Goal: Use online tool/utility: Utilize a website feature to perform a specific function

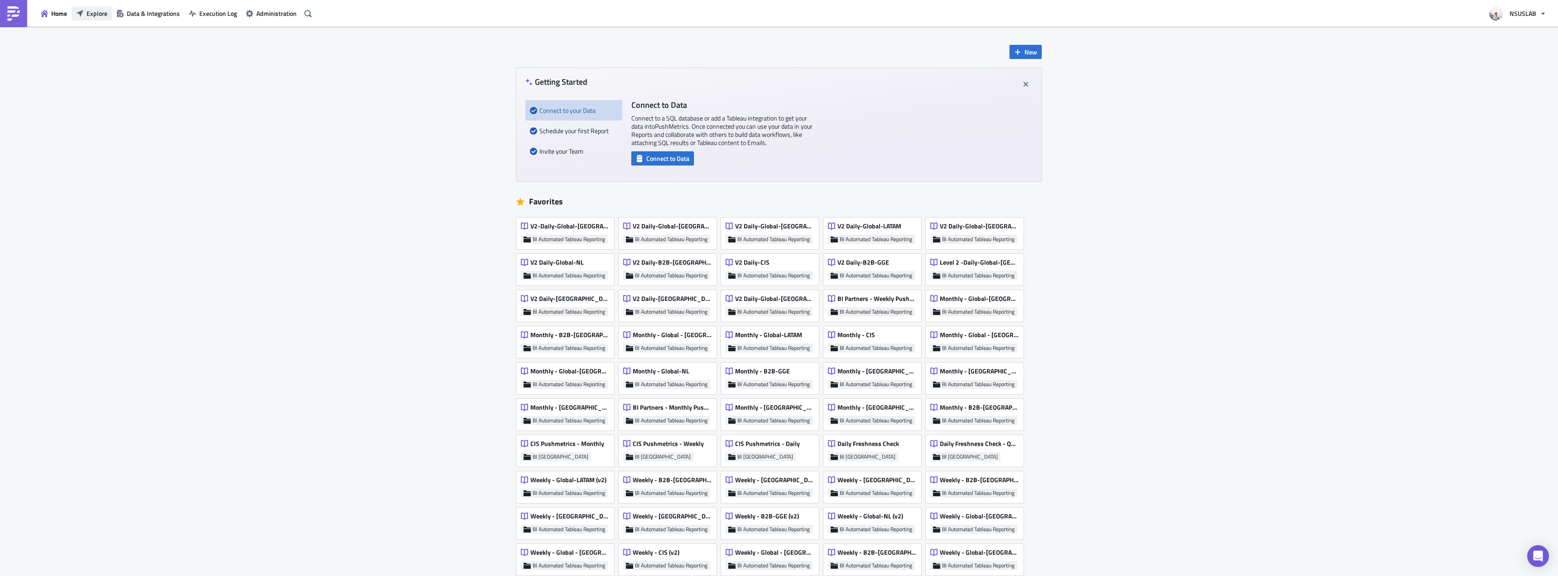
click at [90, 17] on span "Explore" at bounding box center [97, 14] width 21 height 10
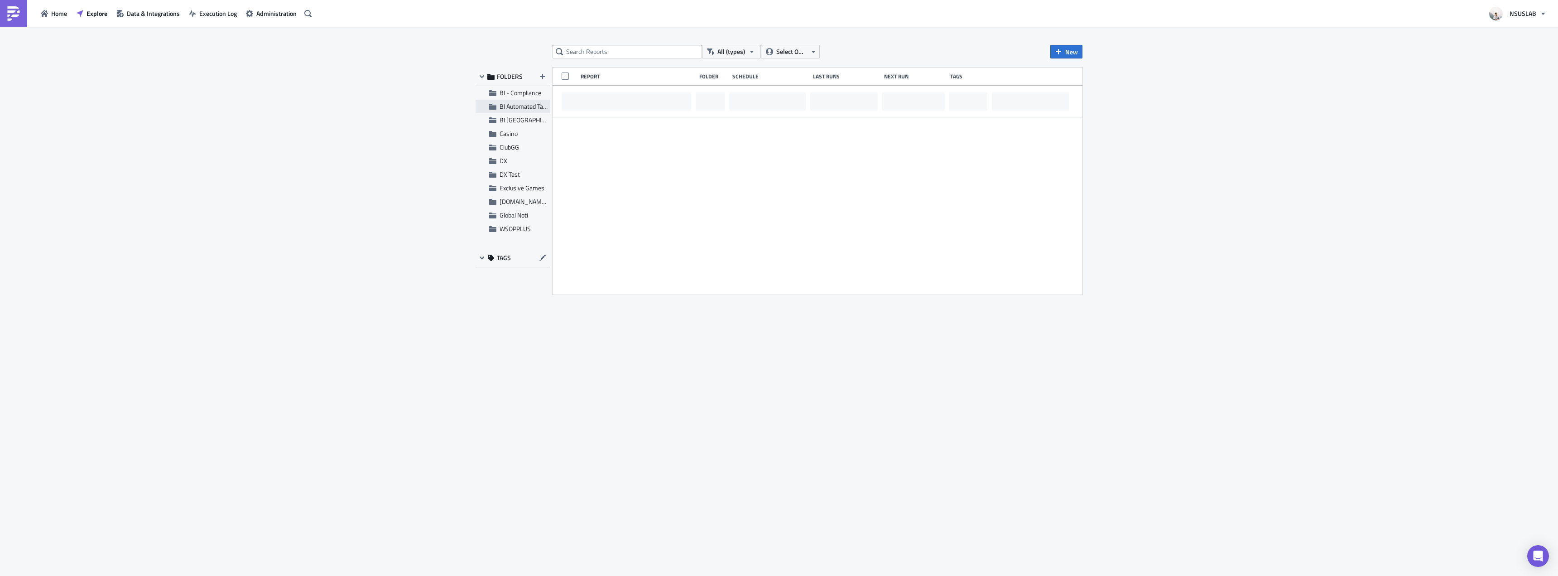
click at [497, 105] on div "BI Automated Tableau Reporting" at bounding box center [513, 107] width 75 height 14
click at [628, 53] on input "text" at bounding box center [627, 52] width 149 height 14
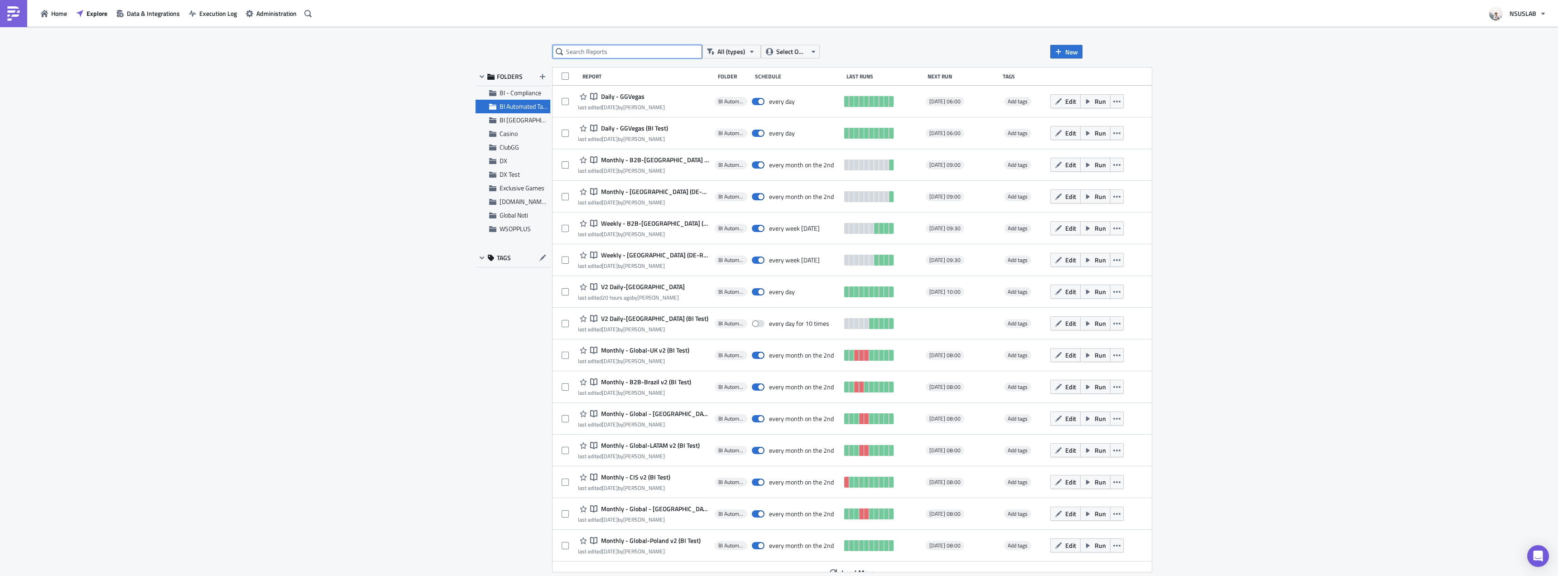
click at [628, 53] on input "text" at bounding box center [627, 52] width 149 height 14
click at [591, 52] on input "text" at bounding box center [627, 52] width 149 height 14
type input "monthly"
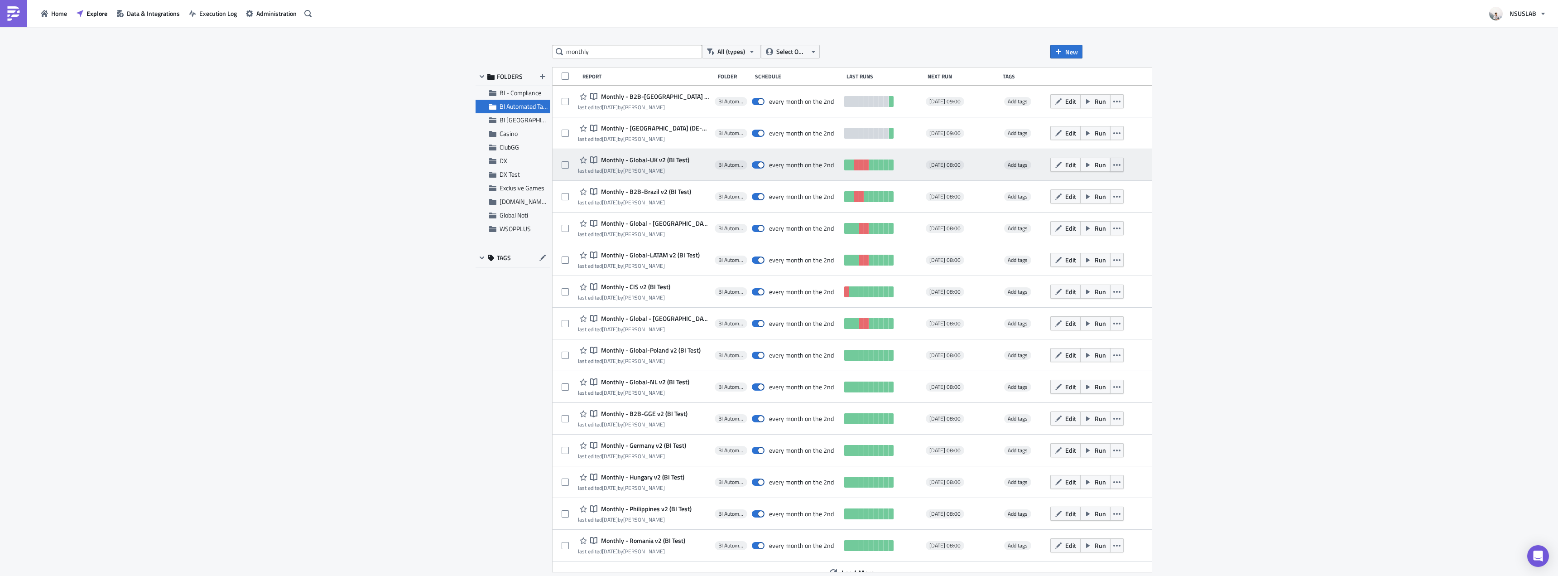
click at [1113, 165] on icon "button" at bounding box center [1116, 164] width 7 height 7
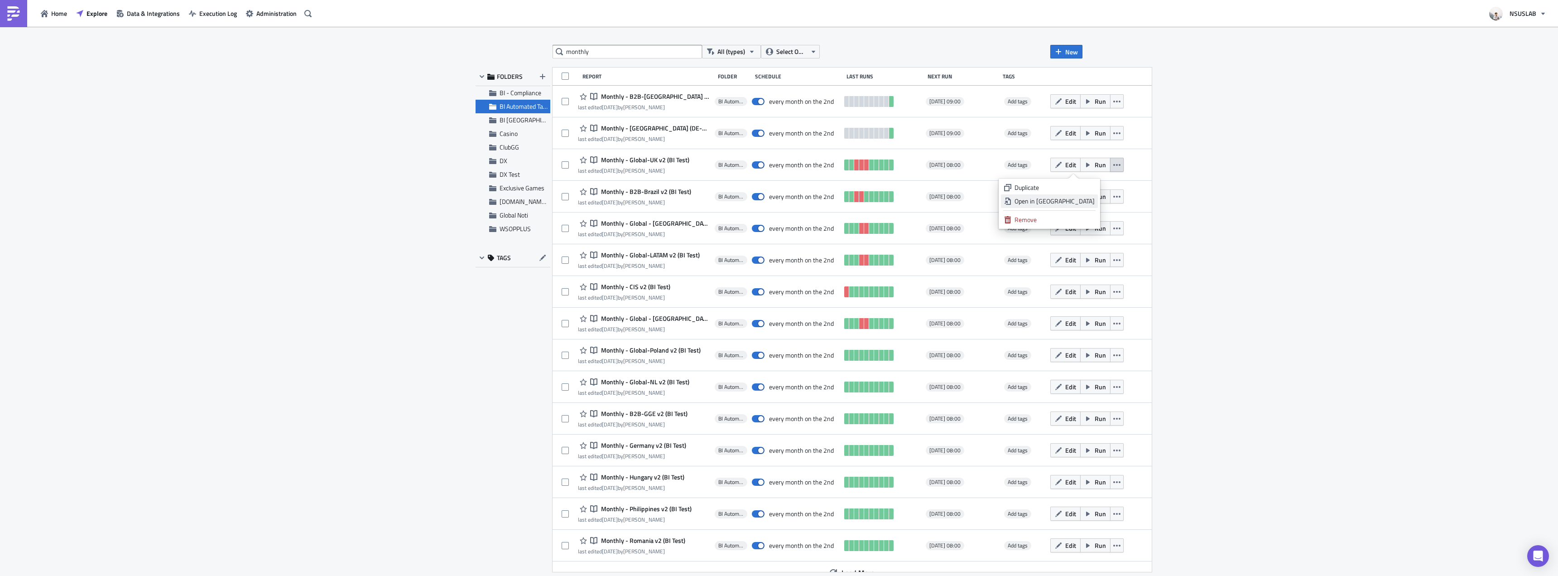
click at [1078, 199] on div "Open in New Tab" at bounding box center [1055, 201] width 80 height 9
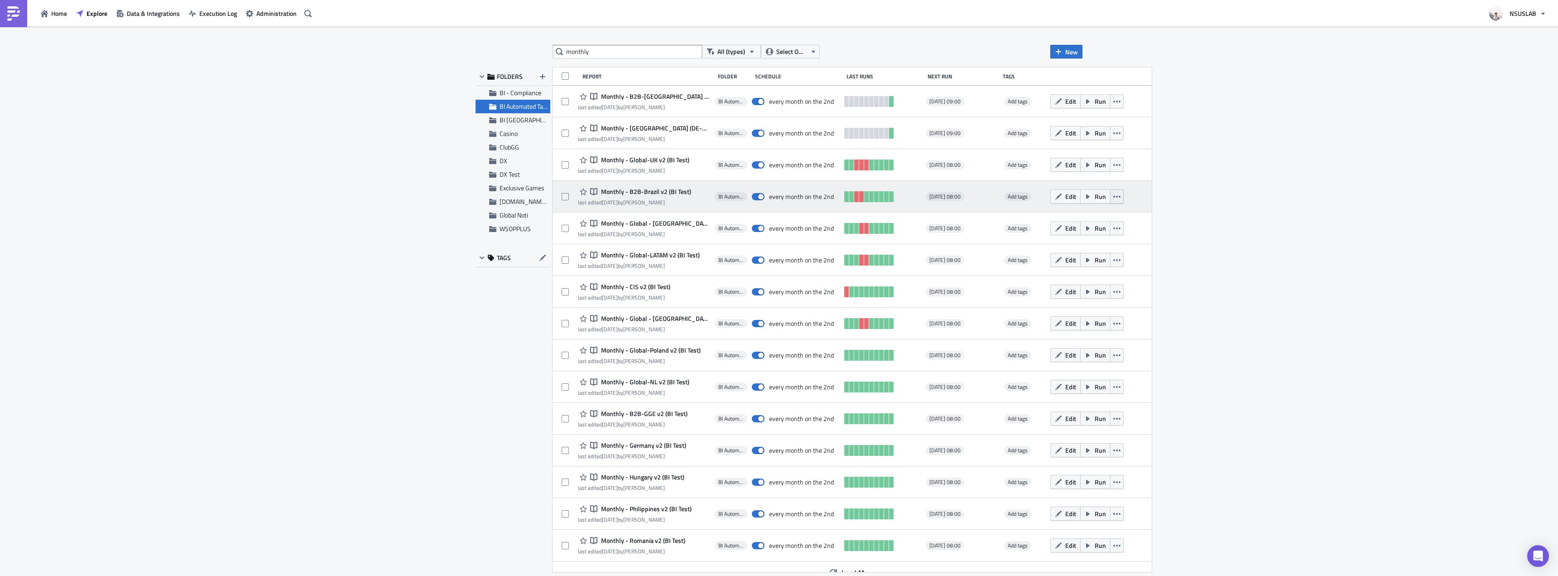
click at [1113, 194] on icon "button" at bounding box center [1116, 196] width 7 height 7
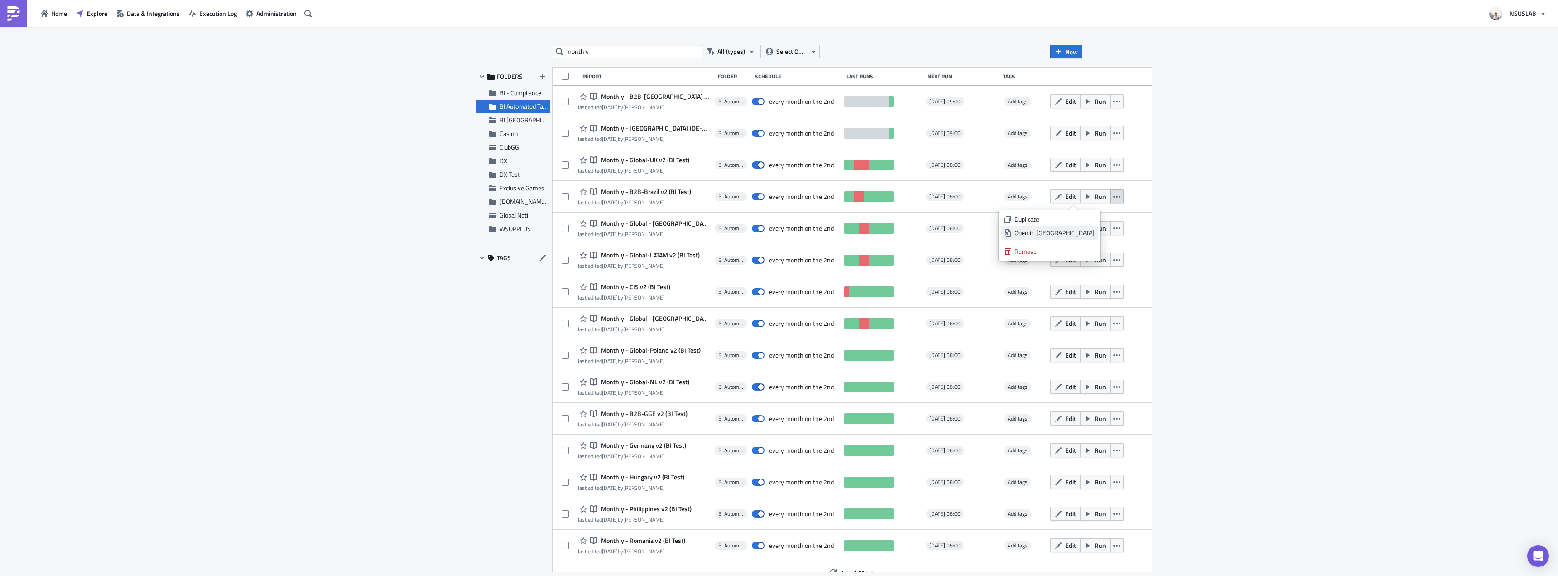
click at [1085, 234] on div "Open in New Tab" at bounding box center [1055, 232] width 80 height 9
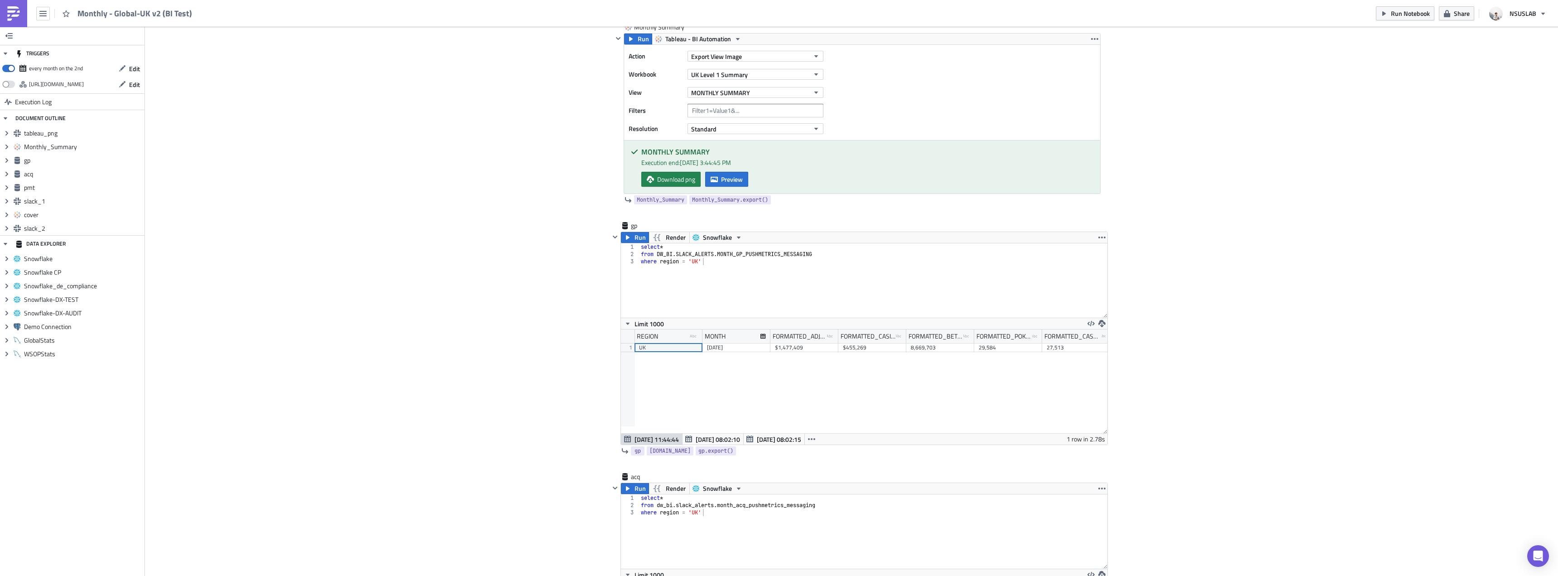
scroll to position [770, 0]
type textarea "from DW_BI.SLACK_ALERTS.MONTH_GP_PUSHMETRICS_MESSAGING"
click at [729, 254] on div "select * from DW_BI . SLACK_ALERTS . MONTH_GP_PUSHMETRICS_MESSAGING where regio…" at bounding box center [873, 286] width 468 height 89
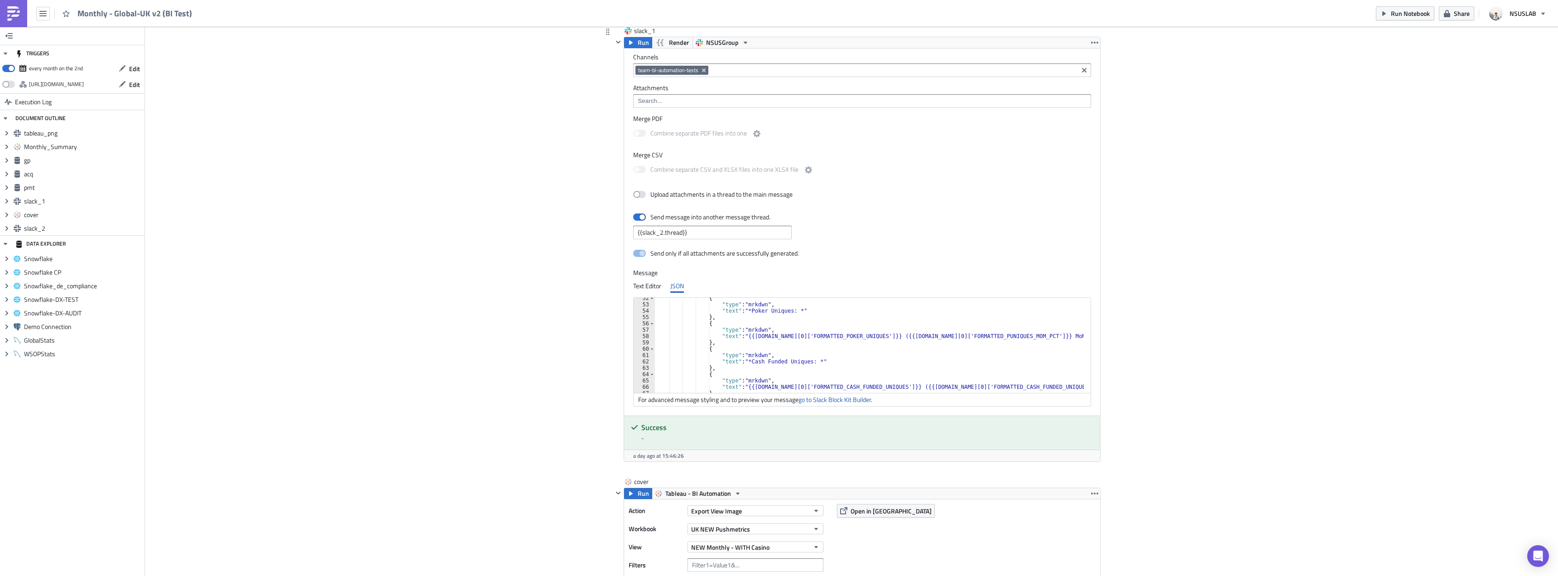
scroll to position [326, 0]
click at [784, 364] on div "{ "type" : "mrkdwn" , "text" : "*Poker Uniques: *" } , { "type" : "mrkdwn" , "t…" at bounding box center [875, 349] width 440 height 108
click at [811, 349] on div "{ "type" : "mrkdwn" , "text" : "*Poker Uniques: *" } , { "type" : "mrkdwn" , "t…" at bounding box center [875, 349] width 440 height 108
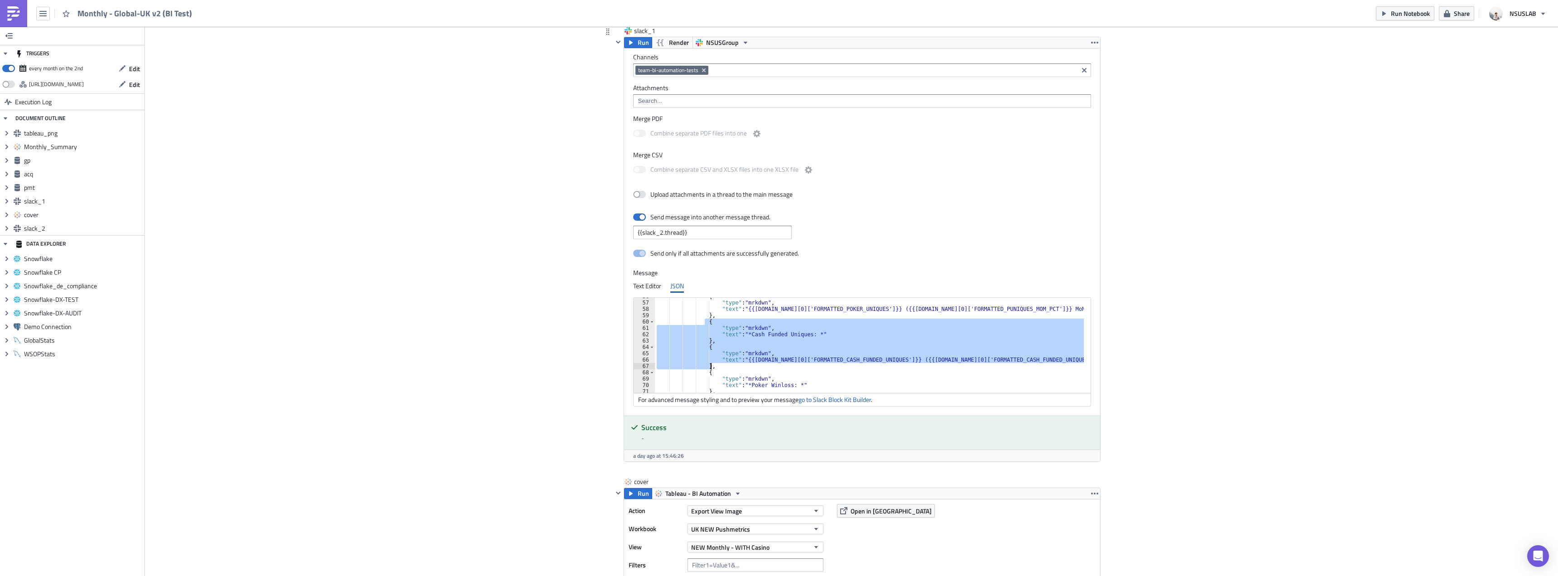
drag, startPoint x: 701, startPoint y: 321, endPoint x: 713, endPoint y: 366, distance: 46.8
click at [713, 366] on div "{ "type" : "mrkdwn" , "text" : "{{[DOMAIN_NAME][0]['FORMATTED_POKER_UNIQUES']}}…" at bounding box center [875, 347] width 440 height 108
type textarea ""text": "{{[DOMAIN_NAME][0]['FORMATTED_CASH_FUNDED_UNIQUES']}} ({{[DOMAIN_NAME]…"
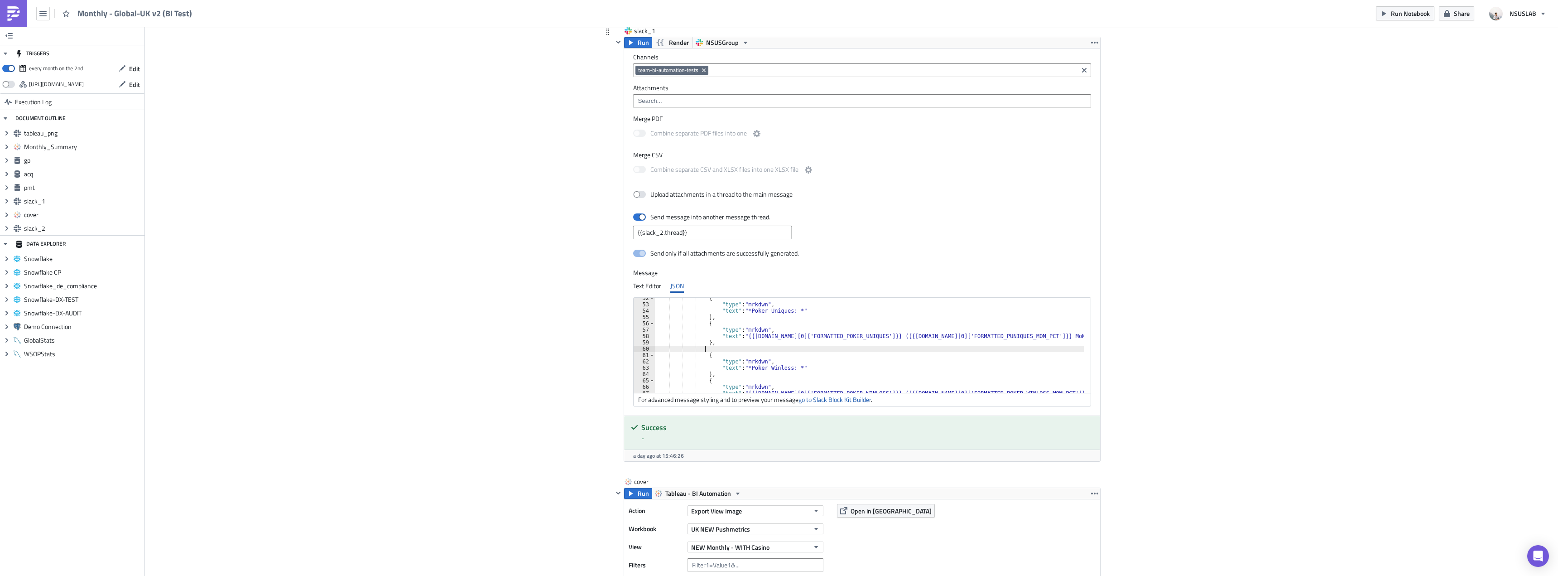
scroll to position [299, 0]
type textarea "},"
click at [735, 322] on div "{ "type" : "mrkdwn" , "text" : "{{[DOMAIN_NAME][0]['FORMATTED_ADJ_PGGR']}} ({{[…" at bounding box center [875, 351] width 440 height 108
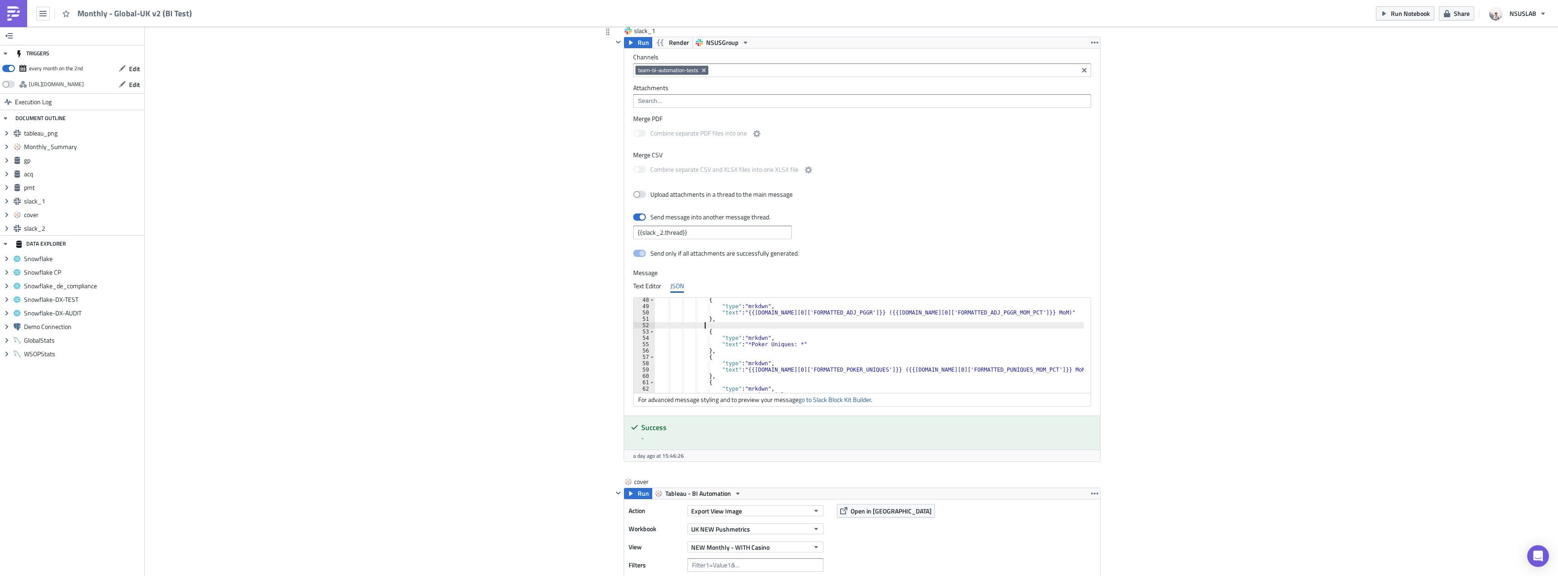
paste textarea "},"
click at [751, 338] on div "{ "type" : "mrkdwn" , "text" : "{{[DOMAIN_NAME][0]['FORMATTED_ADJ_PGGR']}} ({{[…" at bounding box center [875, 351] width 440 height 108
drag, startPoint x: 743, startPoint y: 337, endPoint x: 800, endPoint y: 339, distance: 57.1
click at [800, 339] on div "{ "type" : "mrkdwn" , "text" : "{{[DOMAIN_NAME][0]['FORMATTED_ADJ_PGGR']}} ({{[…" at bounding box center [875, 351] width 440 height 108
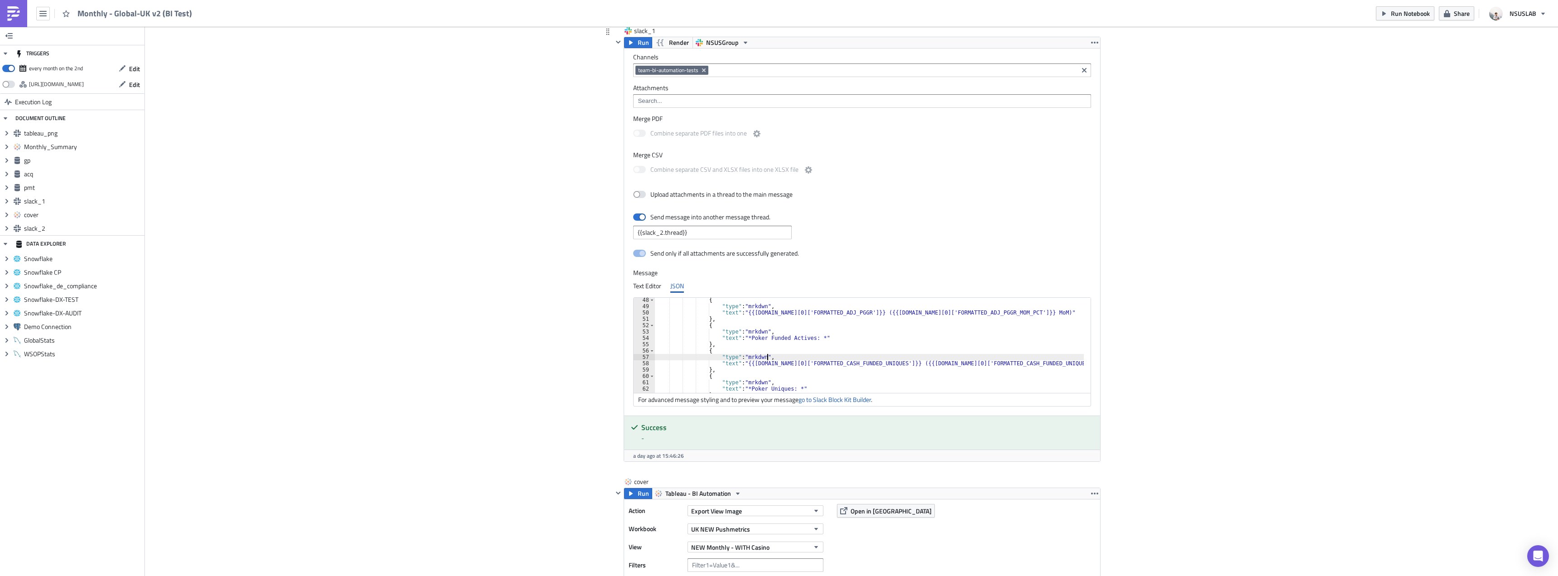
click at [813, 362] on div "{ "type" : "mrkdwn" , "text" : "{{[DOMAIN_NAME][0]['FORMATTED_ADJ_PGGR']}} ({{[…" at bounding box center [875, 351] width 440 height 108
click at [812, 364] on div "{ "type" : "mrkdwn" , "text" : "{{[DOMAIN_NAME][0]['FORMATTED_ADJ_PGGR']}} ({{[…" at bounding box center [869, 345] width 429 height 95
click at [961, 363] on div "{ "type" : "mrkdwn" , "text" : "{{[DOMAIN_NAME][0]['FORMATTED_ADJ_PGGR']}} ({{[…" at bounding box center [875, 351] width 440 height 108
drag, startPoint x: 961, startPoint y: 363, endPoint x: 1019, endPoint y: 363, distance: 57.5
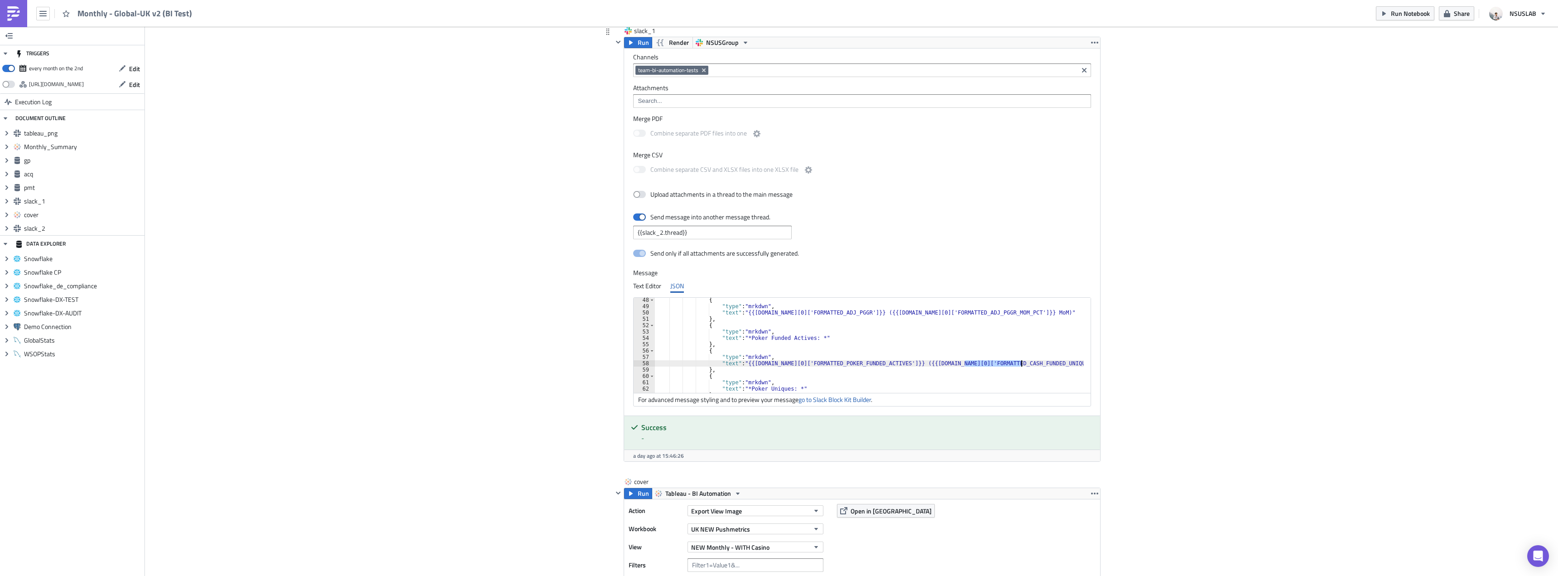
click at [1019, 364] on div "{ "type" : "mrkdwn" , "text" : "{{[DOMAIN_NAME][0]['FORMATTED_ADJ_PGGR']}} ({{[…" at bounding box center [875, 351] width 440 height 108
paste textarea "POKER_FUNDED_ACTIV"
click at [995, 352] on div "{ "type" : "mrkdwn" , "text" : "{{[DOMAIN_NAME][0]['FORMATTED_ADJ_PGGR']}} ({{[…" at bounding box center [875, 351] width 440 height 108
click at [731, 336] on div ""type" : "mrkdwn" , "text" : "*Bet Count: *" } , { "type" : "mrkdwn" , "text" :…" at bounding box center [876, 348] width 437 height 108
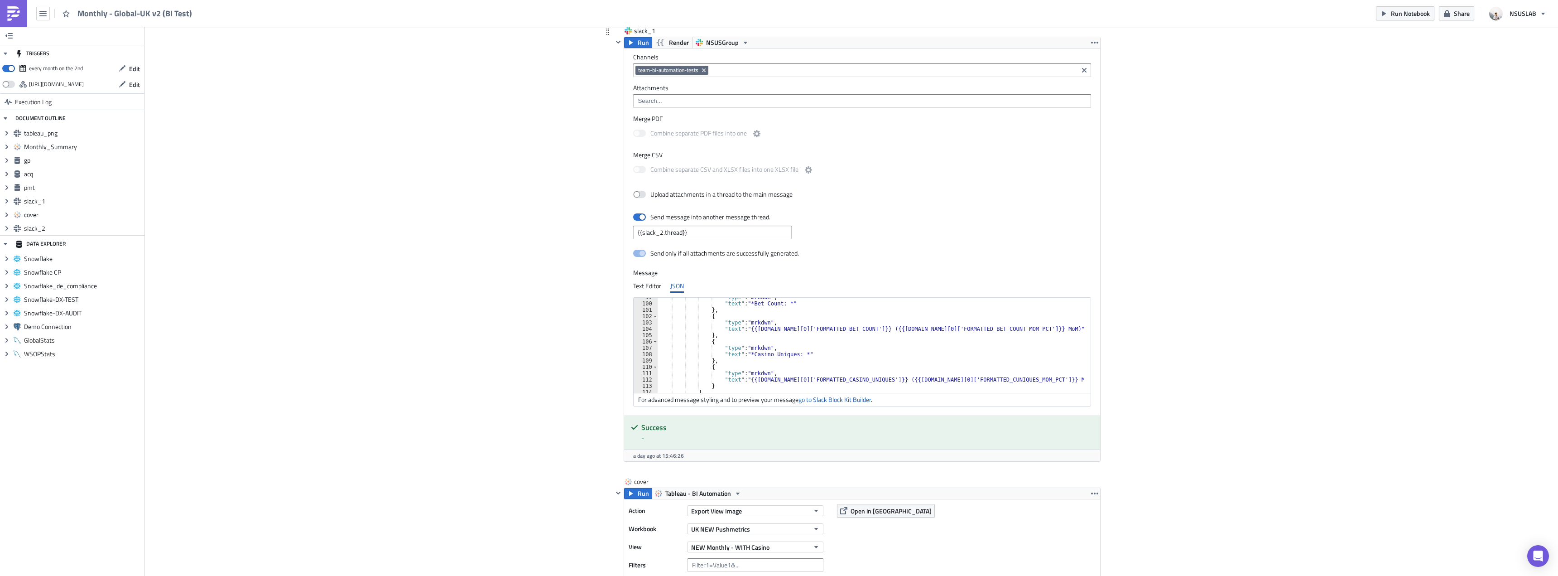
type textarea "},"
paste textarea "POKER_FUNDED_ACTIVES"
type textarea "POKER_FUNDED_ACTIVES"
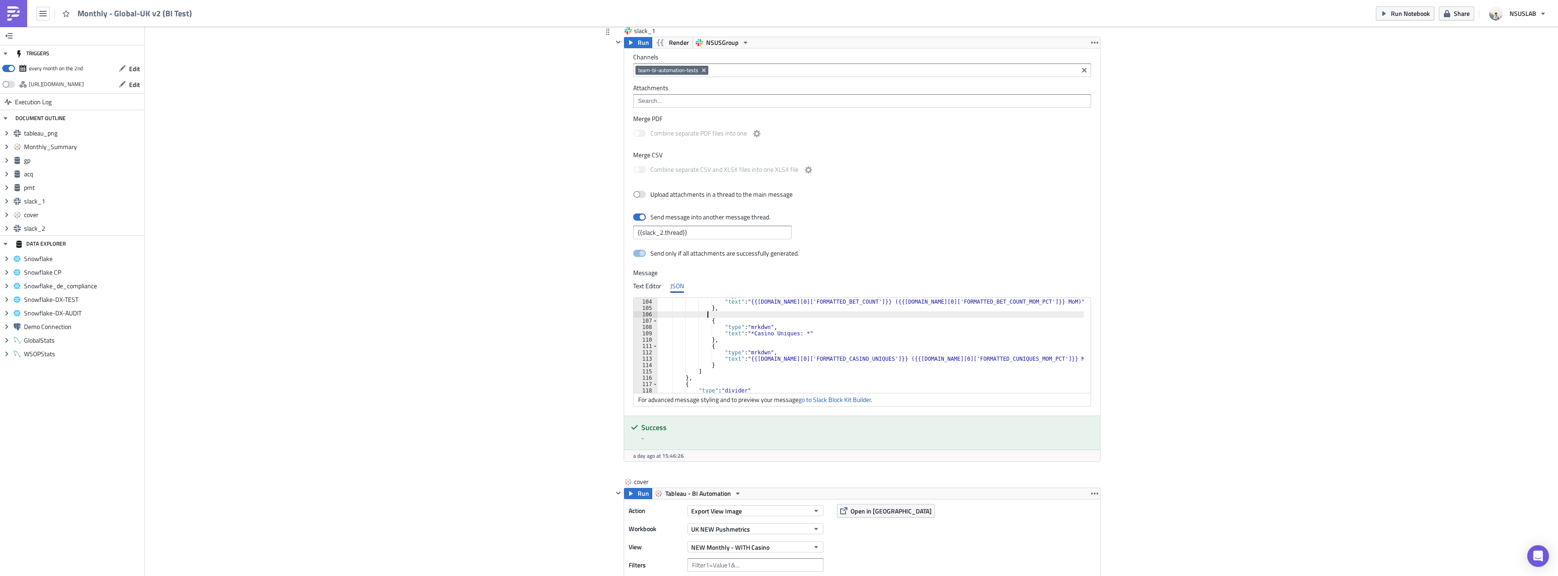
scroll to position [652, 0]
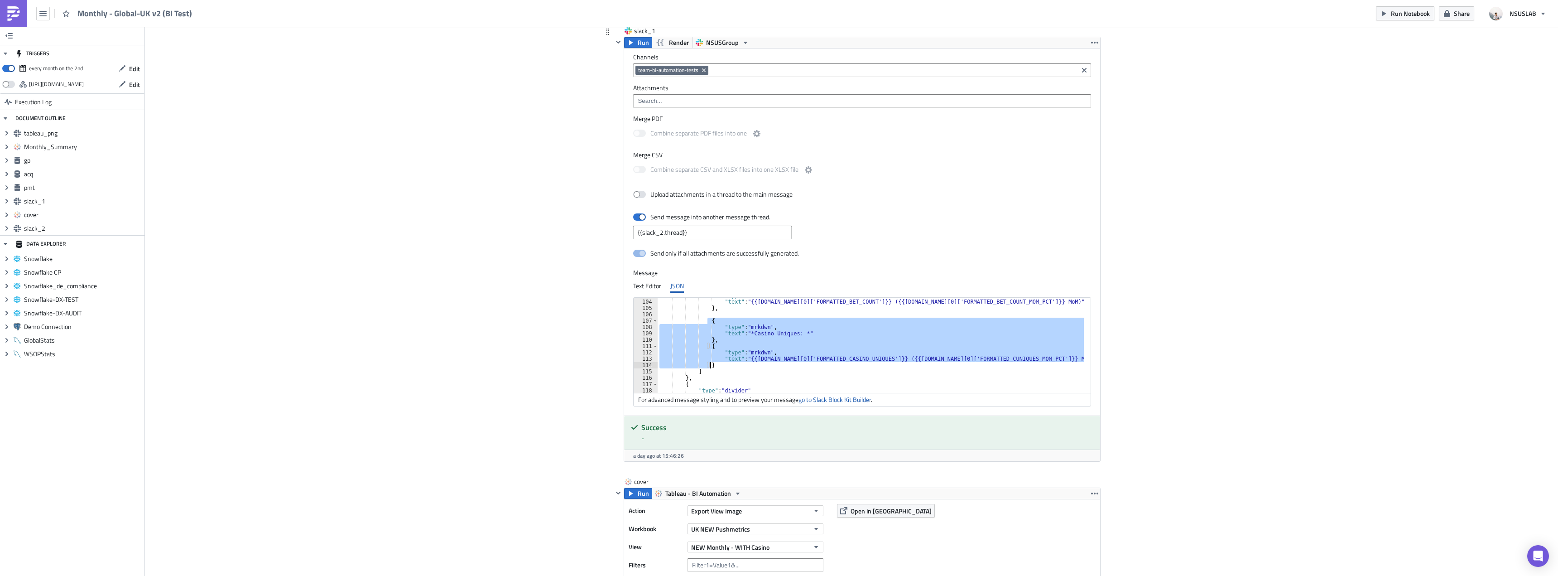
drag, startPoint x: 705, startPoint y: 320, endPoint x: 723, endPoint y: 365, distance: 48.8
click at [723, 365] on div ""type" : "mrkdwn" , "text" : "{{[DOMAIN_NAME][0]['FORMATTED_BET_COUNT']}} ({{[D…" at bounding box center [876, 346] width 437 height 108
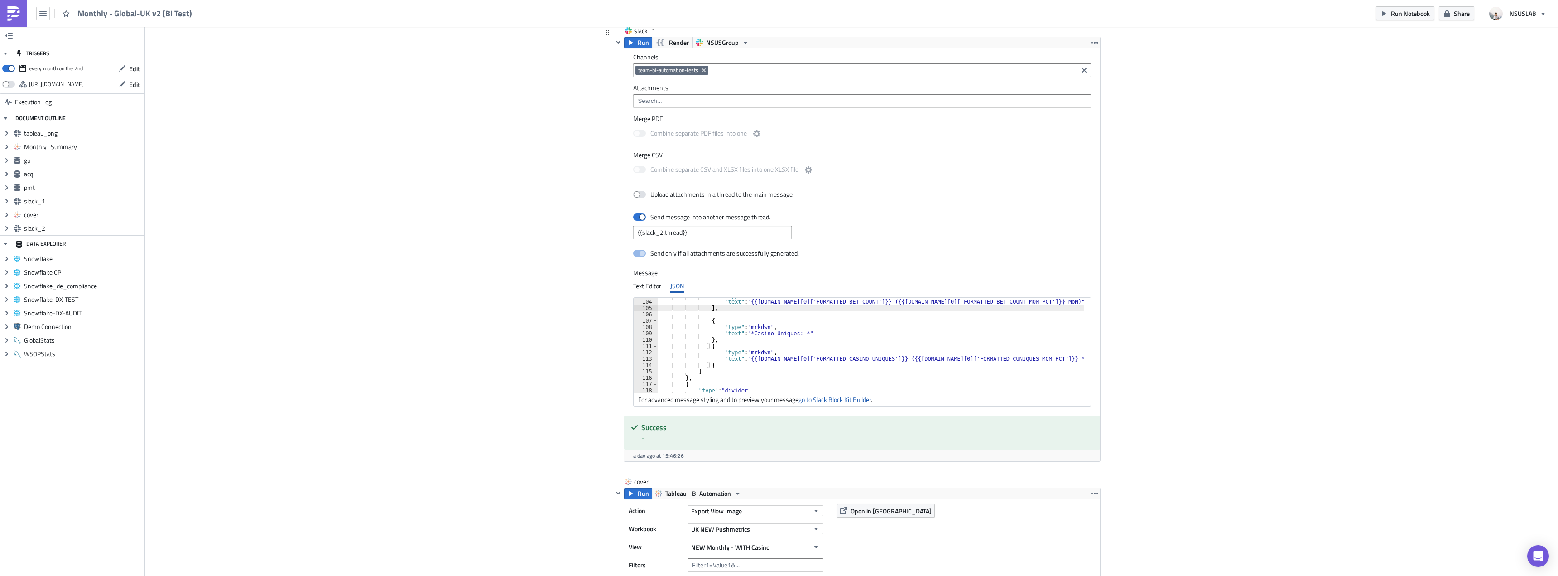
click at [712, 309] on div ""type" : "mrkdwn" , "text" : "{{[DOMAIN_NAME][0]['FORMATTED_BET_COUNT']}} ({{[D…" at bounding box center [876, 346] width 437 height 108
type textarea "},"
click at [712, 316] on div ""type" : "mrkdwn" , "text" : "{{[DOMAIN_NAME][0]['FORMATTED_BET_COUNT']}} ({{[D…" at bounding box center [876, 346] width 437 height 108
paste textarea "}"
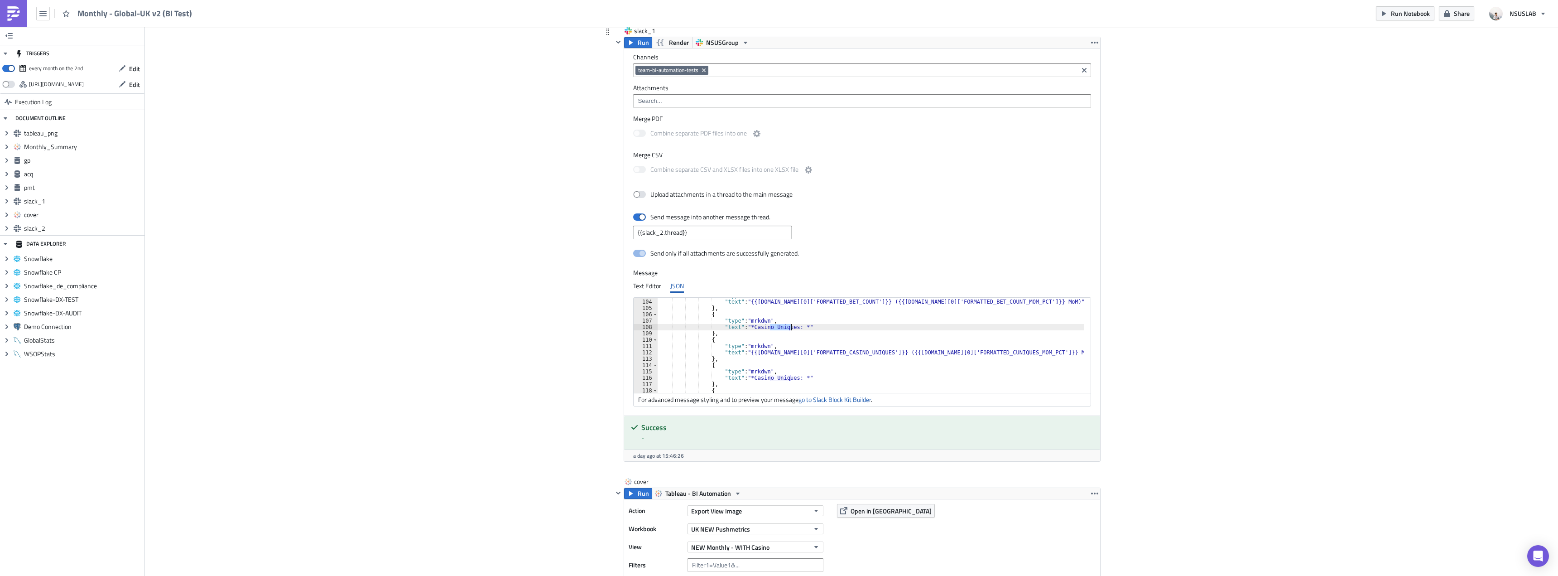
drag, startPoint x: 767, startPoint y: 326, endPoint x: 787, endPoint y: 327, distance: 19.5
click at [787, 327] on div ""type" : "mrkdwn" , "text" : "{{[DOMAIN_NAME][0]['FORMATTED_BET_COUNT']}} ({{[D…" at bounding box center [876, 346] width 437 height 108
click at [967, 351] on div ""type" : "mrkdwn" , "text" : "{{[DOMAIN_NAME][0]['FORMATTED_BET_COUNT']}} ({{[D…" at bounding box center [876, 346] width 437 height 108
paste textarea "ASINO_FUNDED_ACTIV"
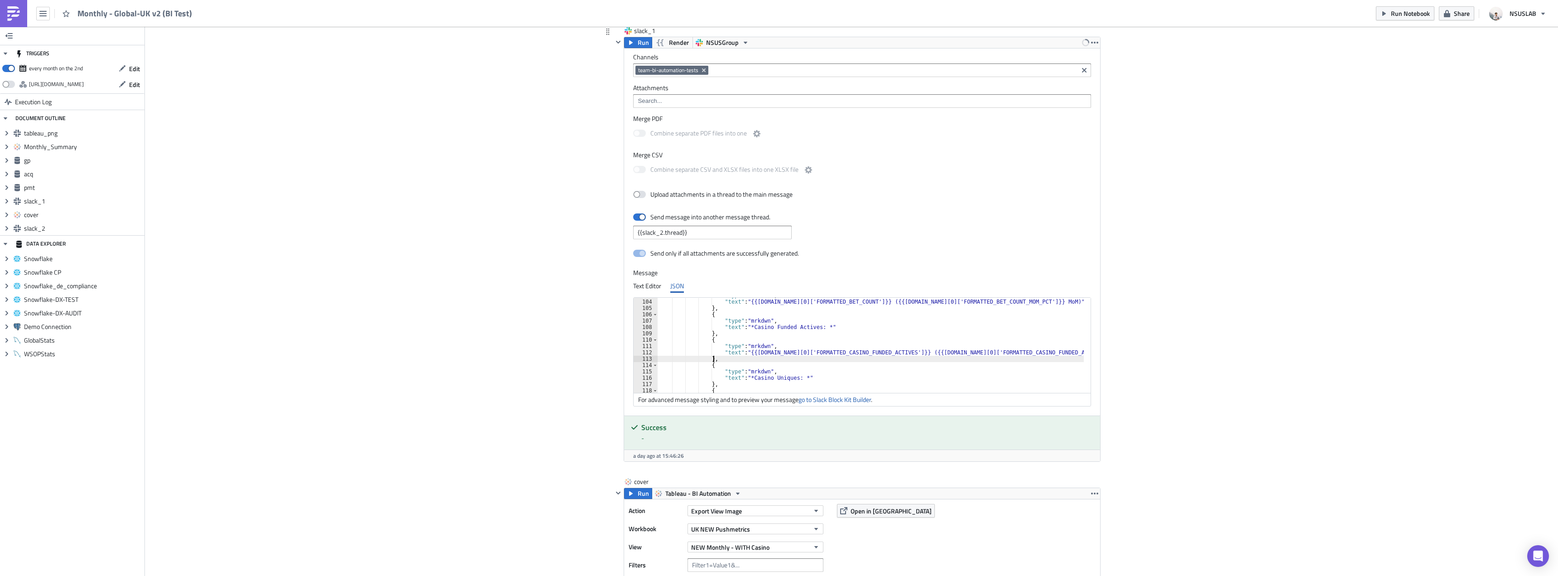
scroll to position [679, 0]
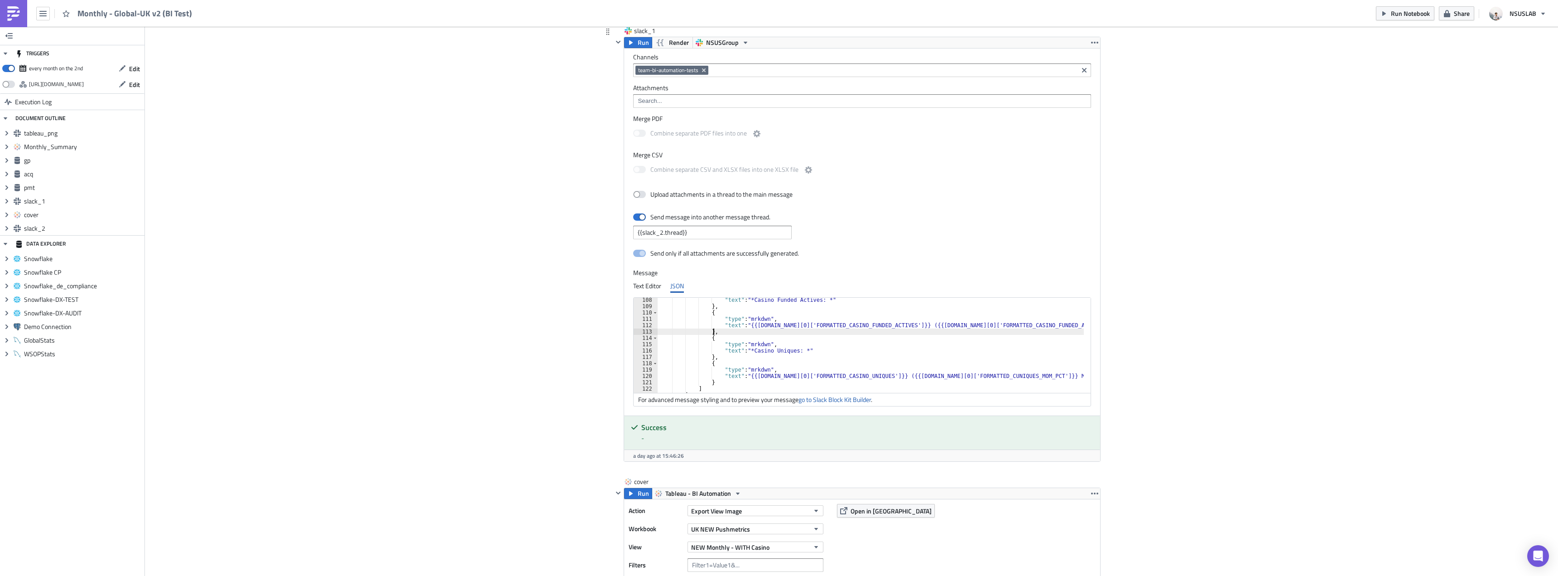
click at [936, 337] on div ""text" : "*Casino Funded Actives: *" } , { "type" : "mrkdwn" , "text" : "{{[DOM…" at bounding box center [876, 351] width 437 height 108
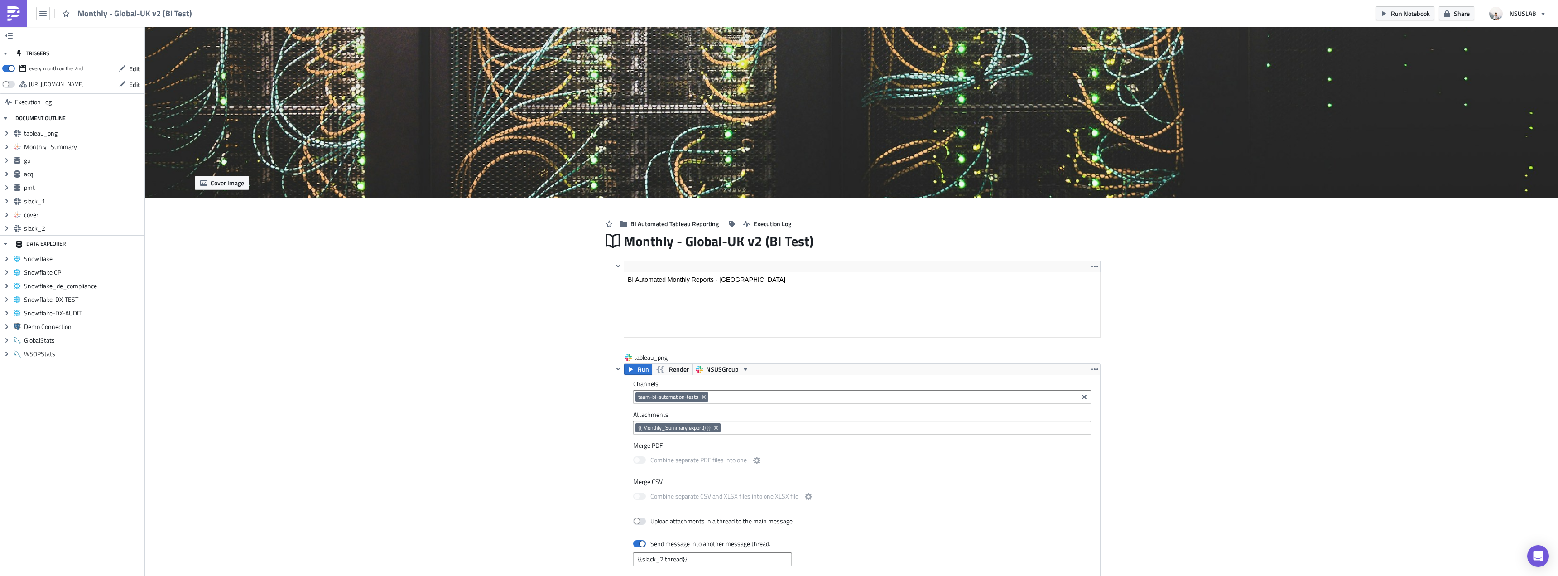
scroll to position [0, 0]
type textarea "{"
click at [1391, 14] on button "Run Notebook" at bounding box center [1405, 13] width 58 height 14
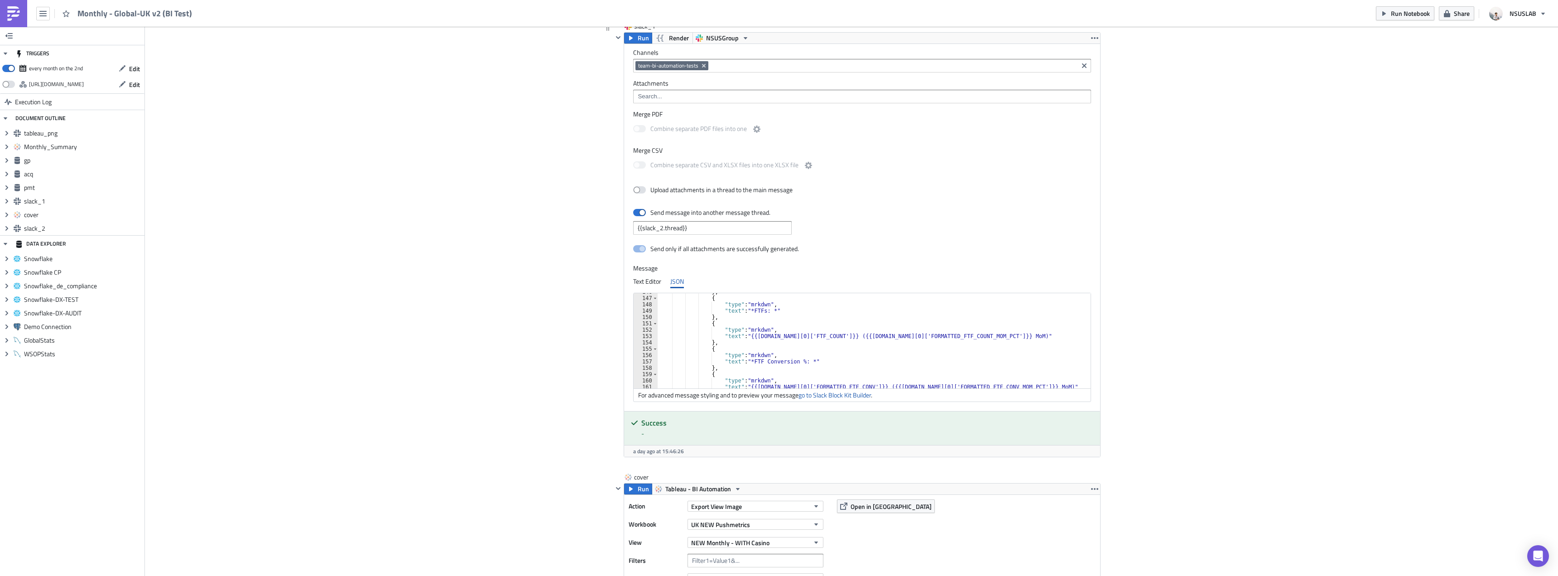
scroll to position [897, 0]
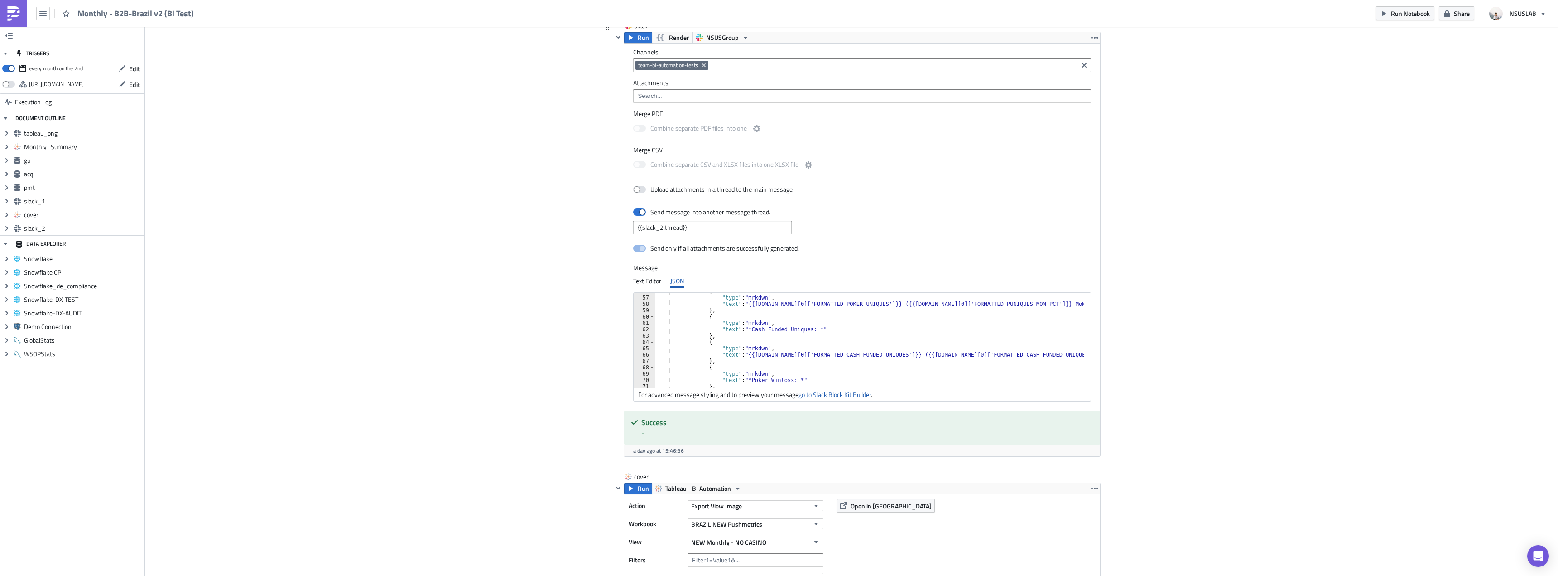
scroll to position [353, 0]
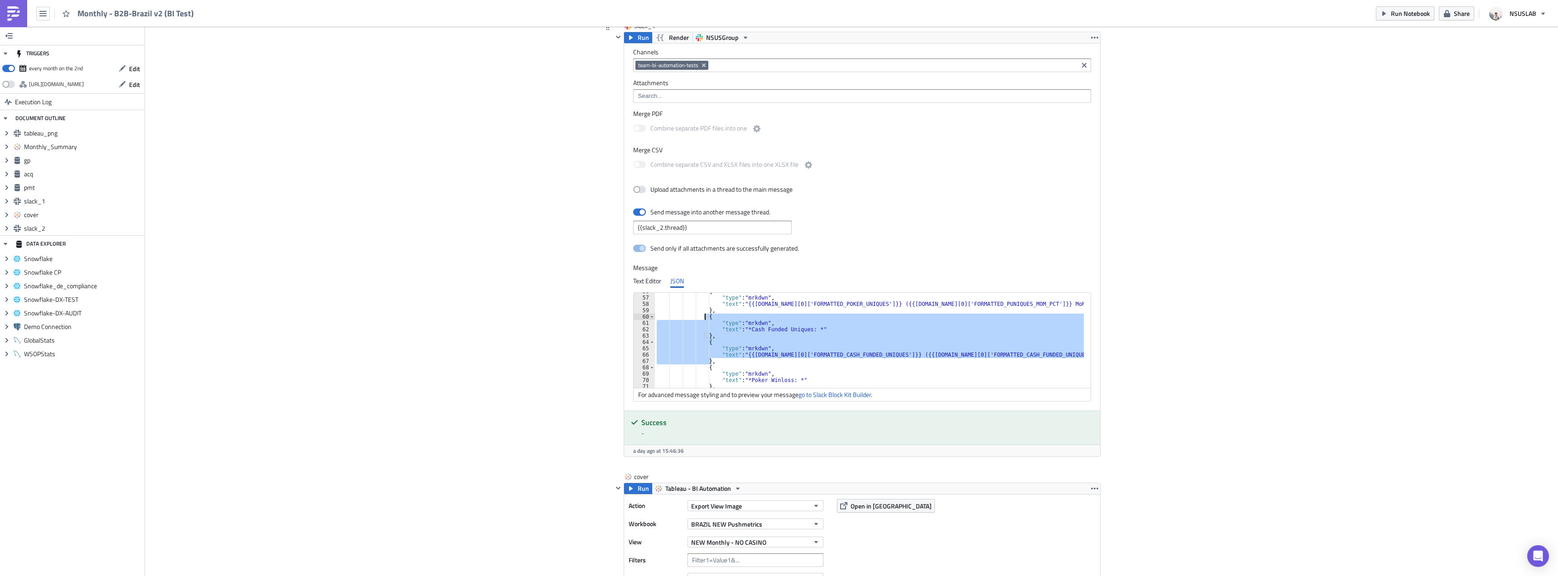
drag, startPoint x: 709, startPoint y: 362, endPoint x: 700, endPoint y: 318, distance: 45.0
click at [700, 318] on div "{ "type" : "mrkdwn" , "text" : "{{[DOMAIN_NAME][0]['FORMATTED_POKER_UNIQUES']}}…" at bounding box center [869, 342] width 429 height 108
type textarea "{ "type": "mrkdwn","
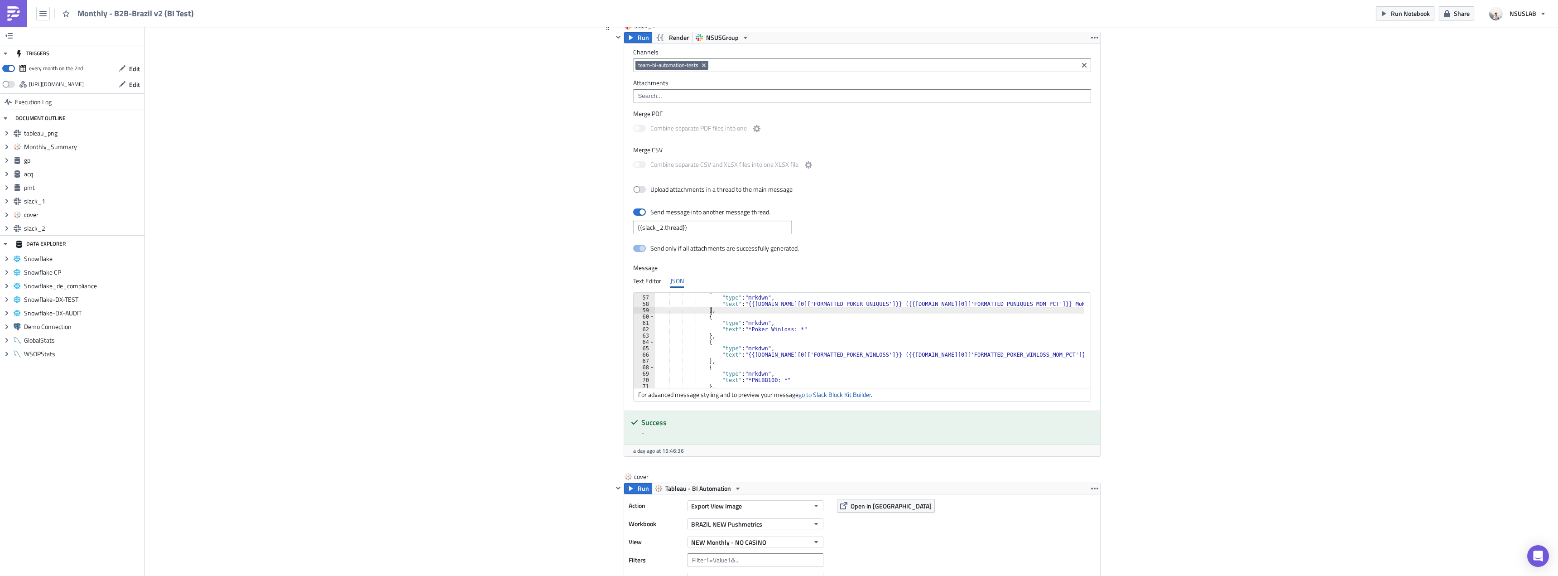
scroll to position [272, 0]
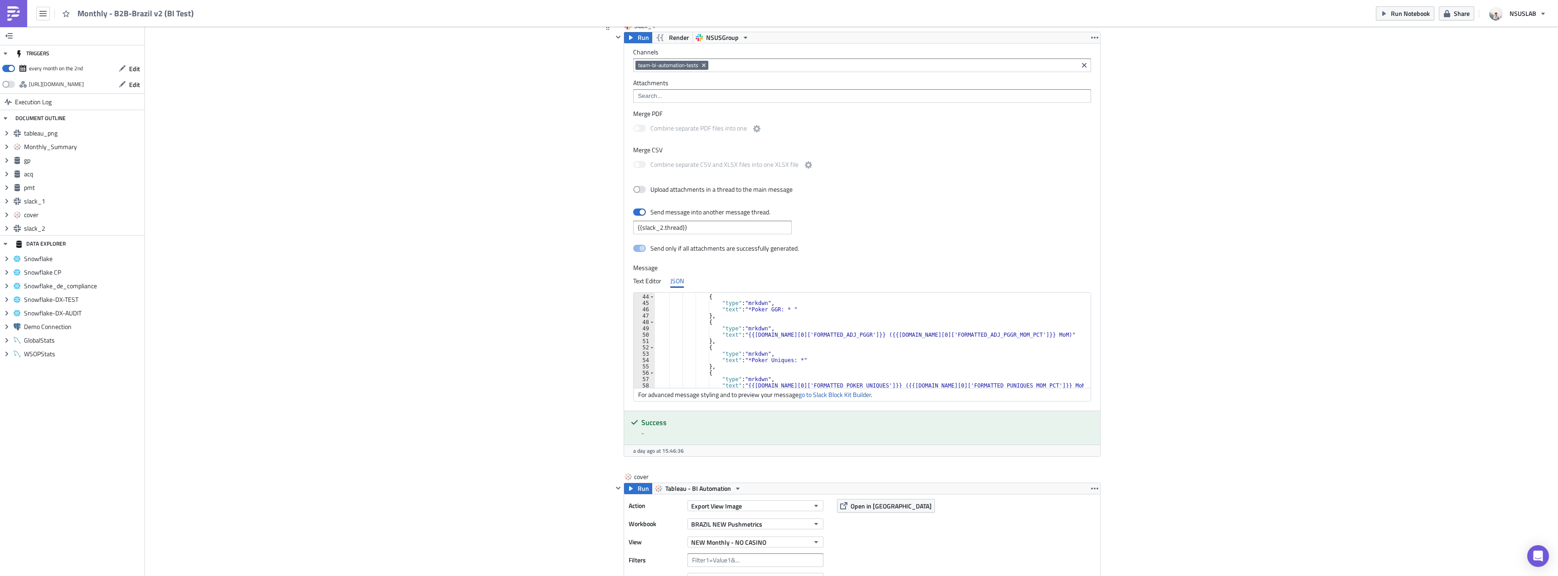
click at [760, 347] on div ""fields" : [ { "type" : "mrkdwn" , "text" : "*Poker GGR: * " } , { "type" : "mr…" at bounding box center [869, 341] width 429 height 108
click at [783, 342] on div ""fields" : [ { "type" : "mrkdwn" , "text" : "*Poker GGR: * " } , { "type" : "mr…" at bounding box center [869, 341] width 429 height 108
type textarea "},"
paste textarea "},"
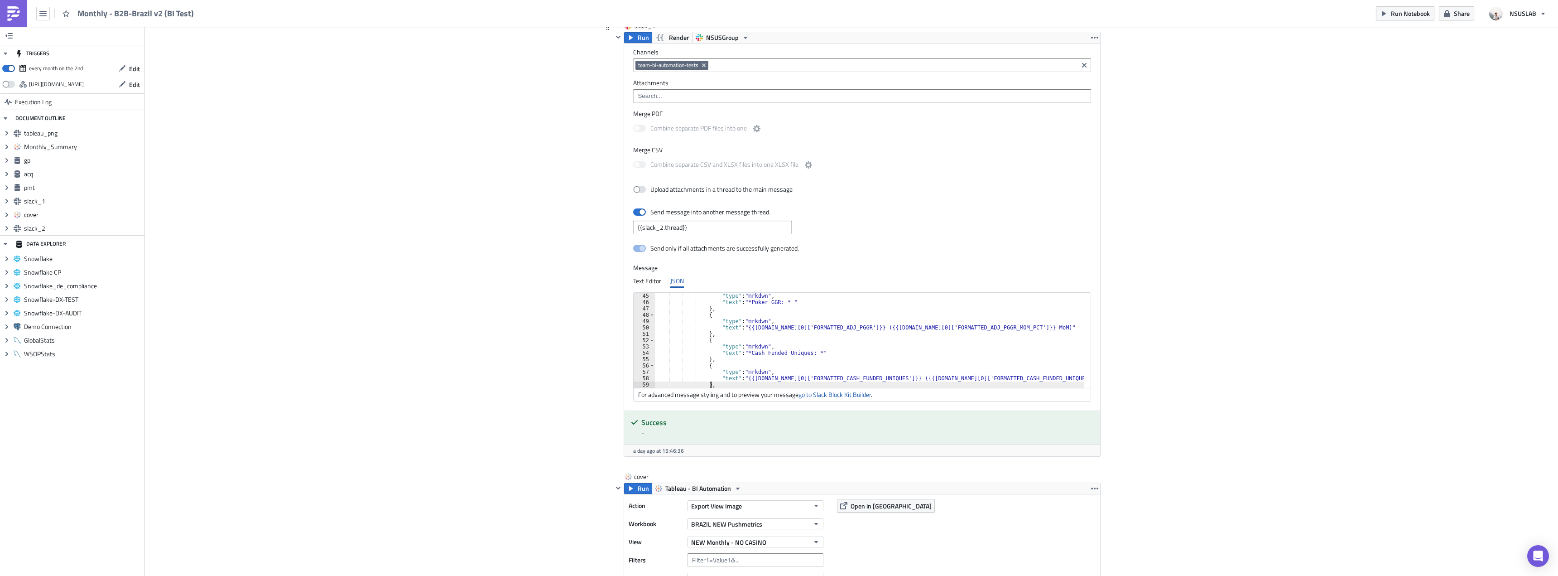
scroll to position [279, 0]
drag, startPoint x: 747, startPoint y: 351, endPoint x: 799, endPoint y: 351, distance: 52.1
click at [799, 351] on div ""type" : "mrkdwn" , "text" : "*Poker GGR: * " } , { "type" : "mrkdwn" , "text" …" at bounding box center [869, 347] width 429 height 108
drag, startPoint x: 813, startPoint y: 378, endPoint x: 869, endPoint y: 378, distance: 55.7
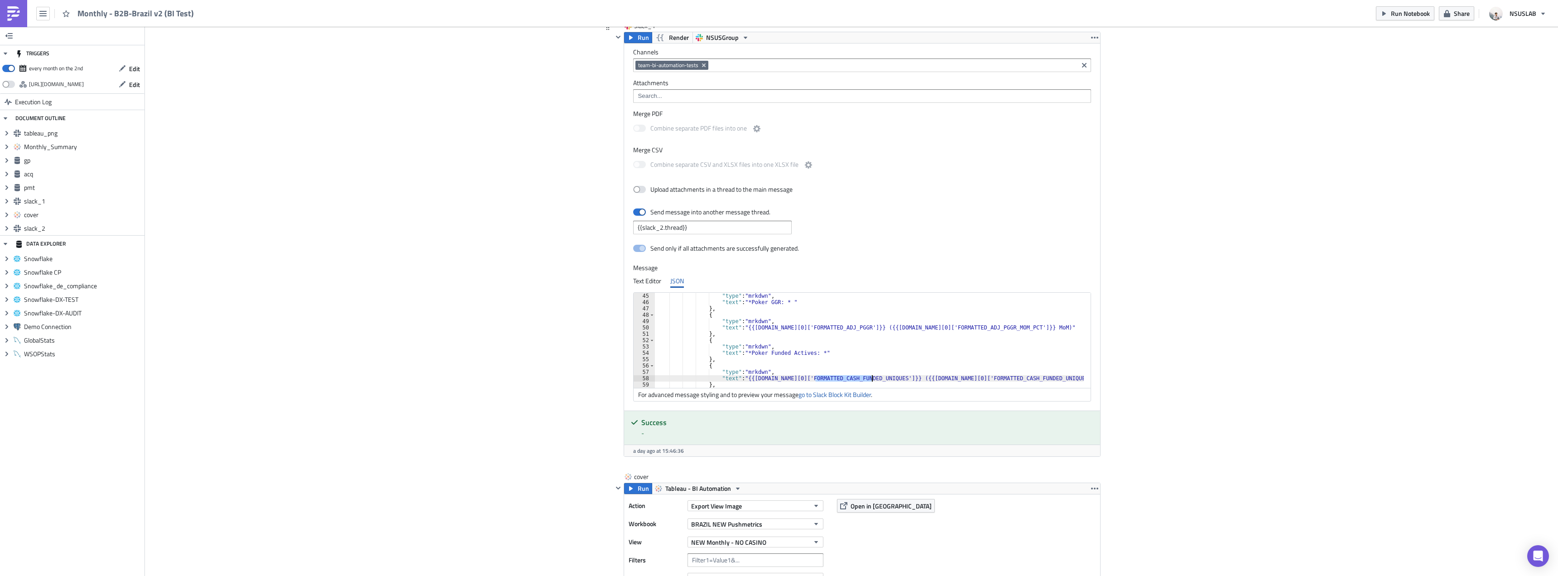
click at [869, 378] on div ""type" : "mrkdwn" , "text" : "*Poker GGR: * " } , { "type" : "mrkdwn" , "text" …" at bounding box center [869, 347] width 429 height 108
drag, startPoint x: 961, startPoint y: 380, endPoint x: 992, endPoint y: 346, distance: 45.5
click at [961, 380] on div ""type" : "mrkdwn" , "text" : "*Poker GGR: * " } , { "type" : "mrkdwn" , "text" …" at bounding box center [869, 347] width 429 height 108
paste textarea "POKER_FUNDED_ACTIV"
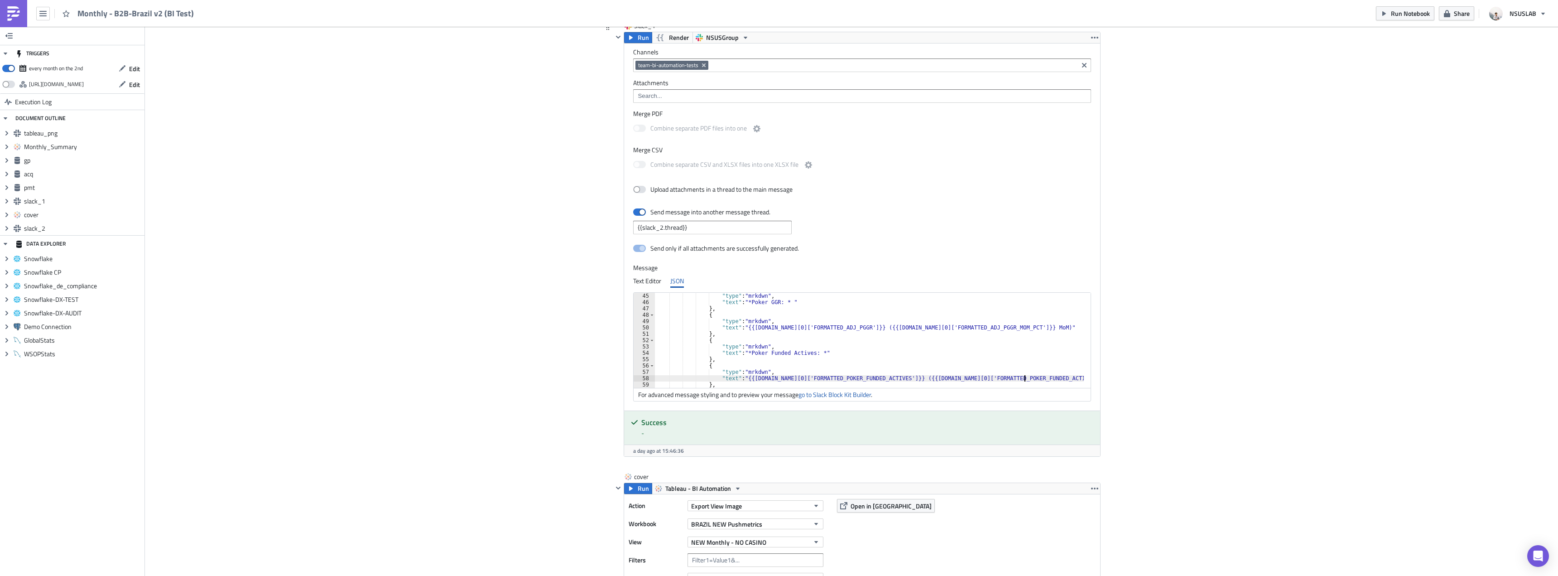
type textarea "},"
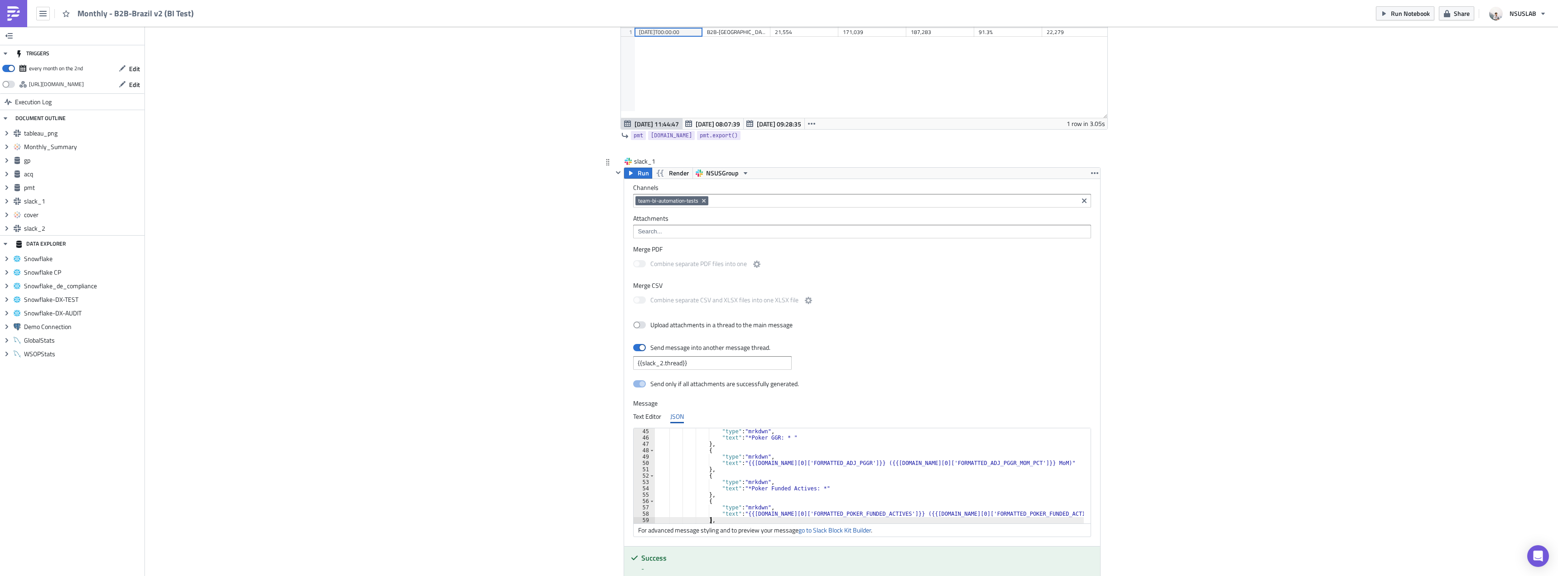
scroll to position [1586, 0]
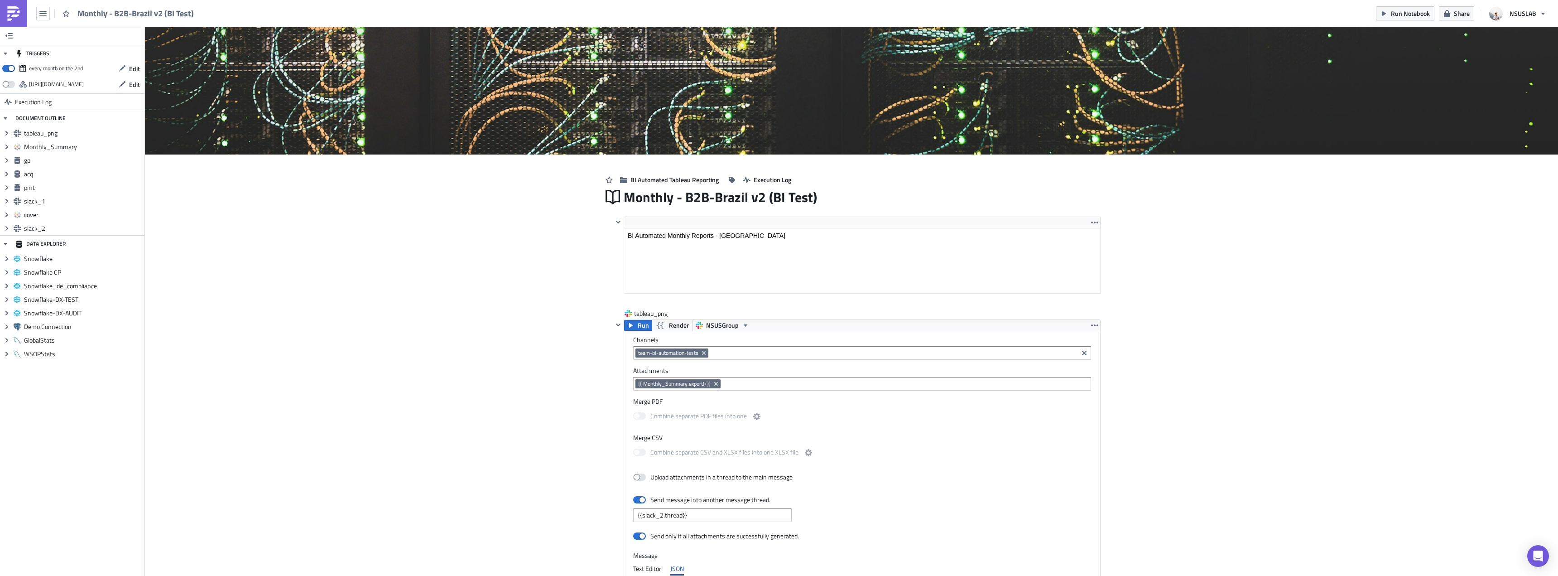
scroll to position [0, 0]
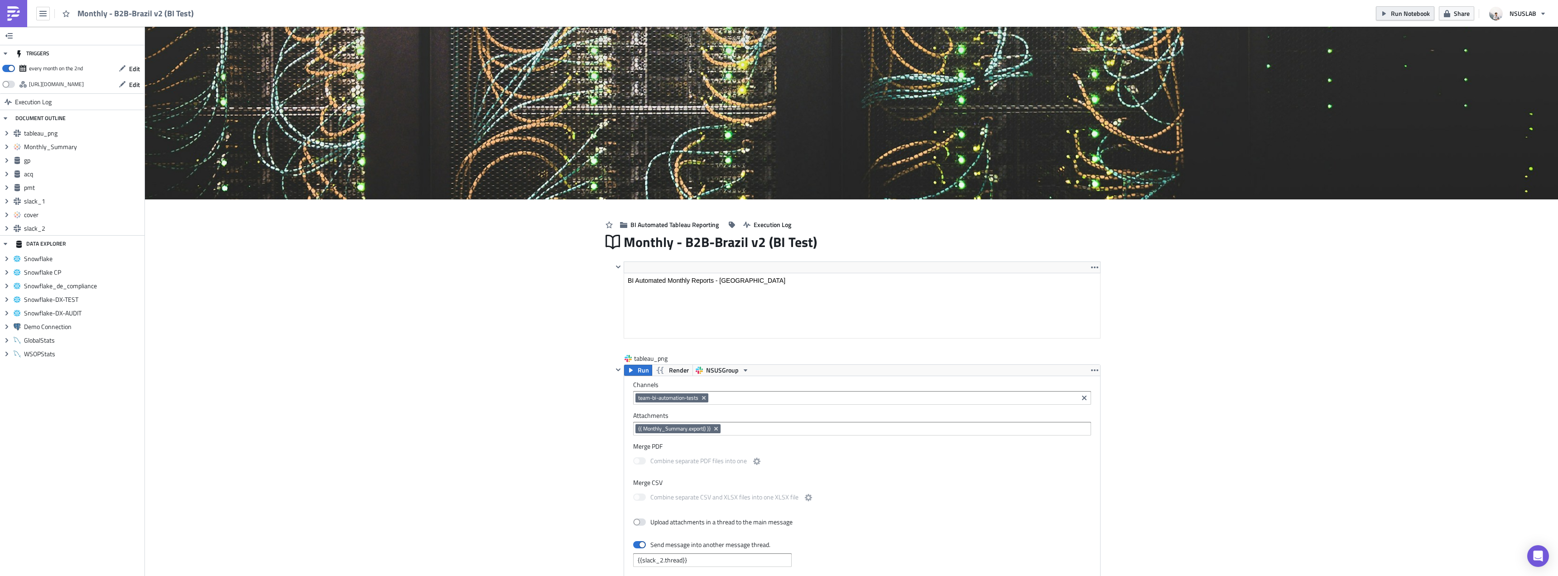
click at [1407, 17] on span "Run Notebook" at bounding box center [1410, 14] width 39 height 10
